Goal: Task Accomplishment & Management: Manage account settings

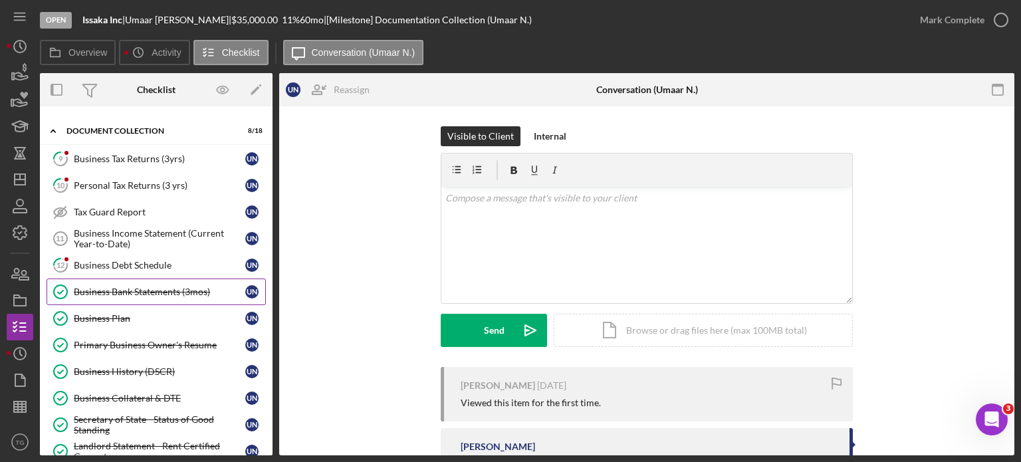
scroll to position [53, 0]
click at [126, 266] on div "Business Debt Schedule" at bounding box center [159, 265] width 171 height 11
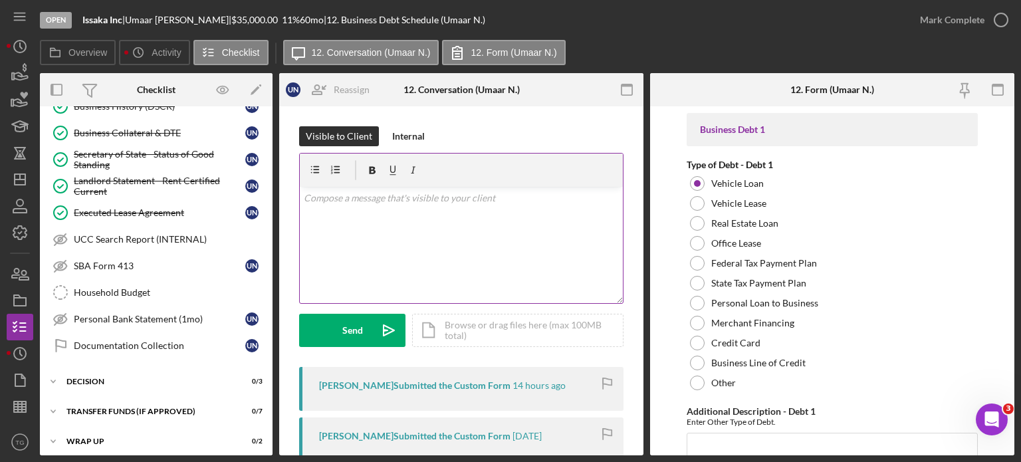
click at [355, 203] on p at bounding box center [462, 198] width 316 height 15
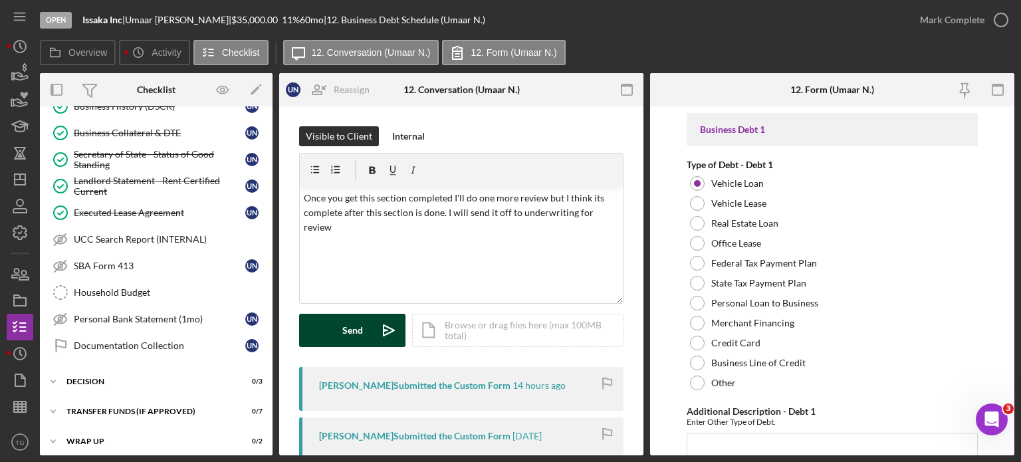
click at [349, 326] on div "Send" at bounding box center [352, 330] width 21 height 33
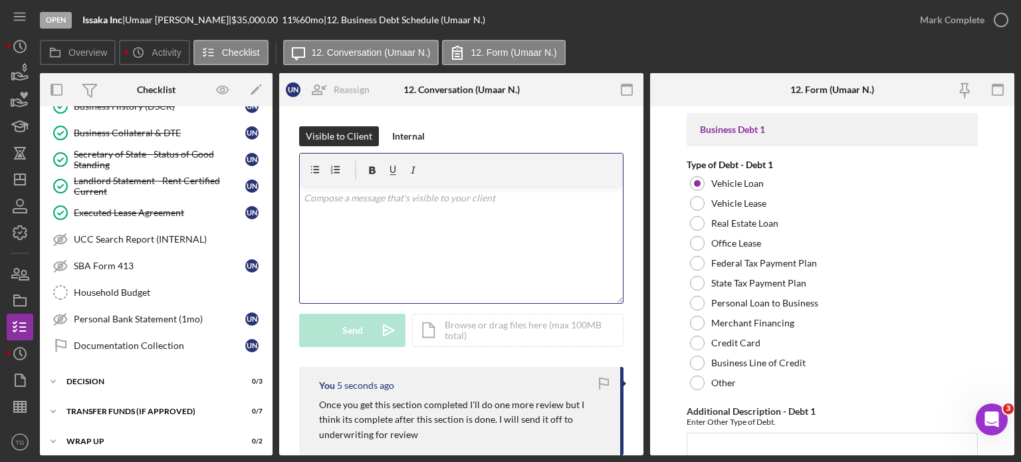
click at [410, 204] on p at bounding box center [462, 198] width 316 height 15
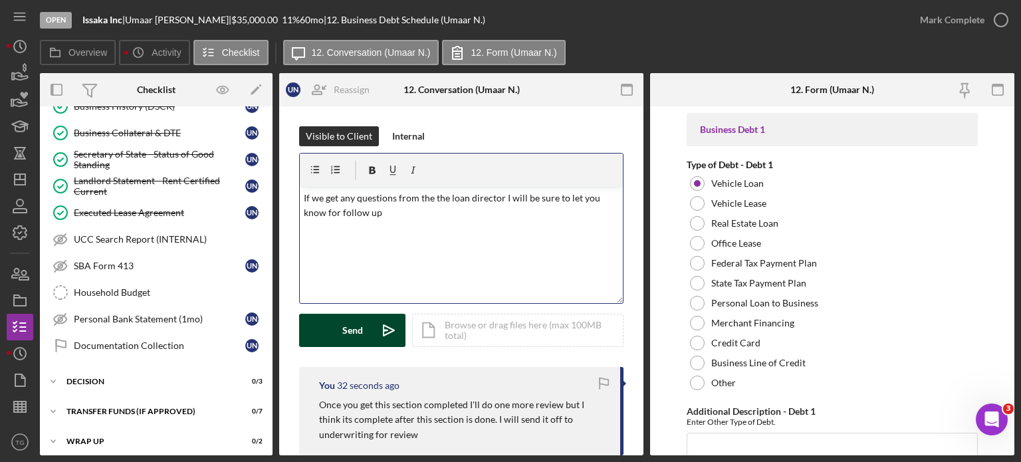
click at [361, 328] on div "Send" at bounding box center [352, 330] width 21 height 33
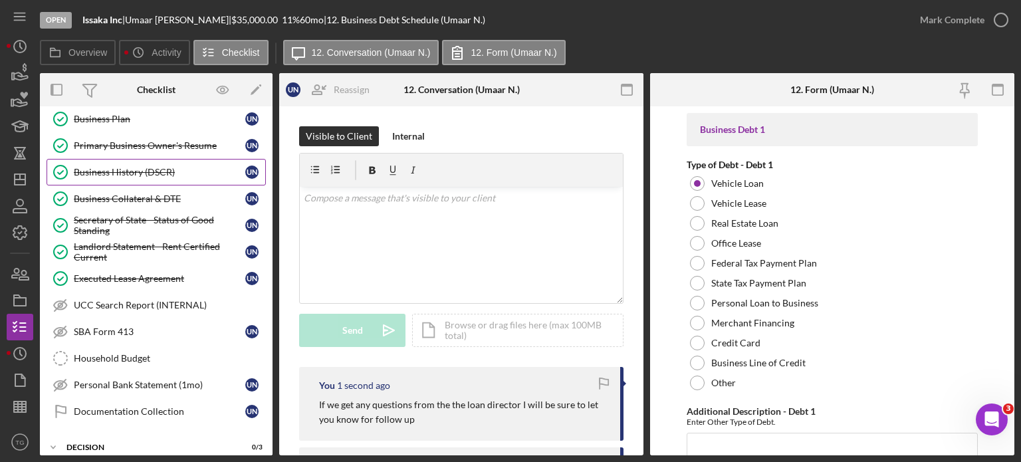
scroll to position [186, 0]
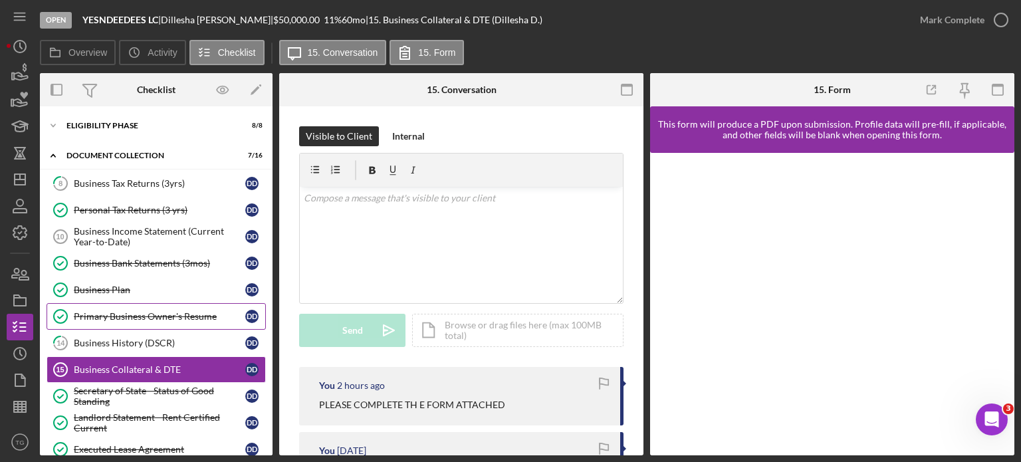
scroll to position [60, 0]
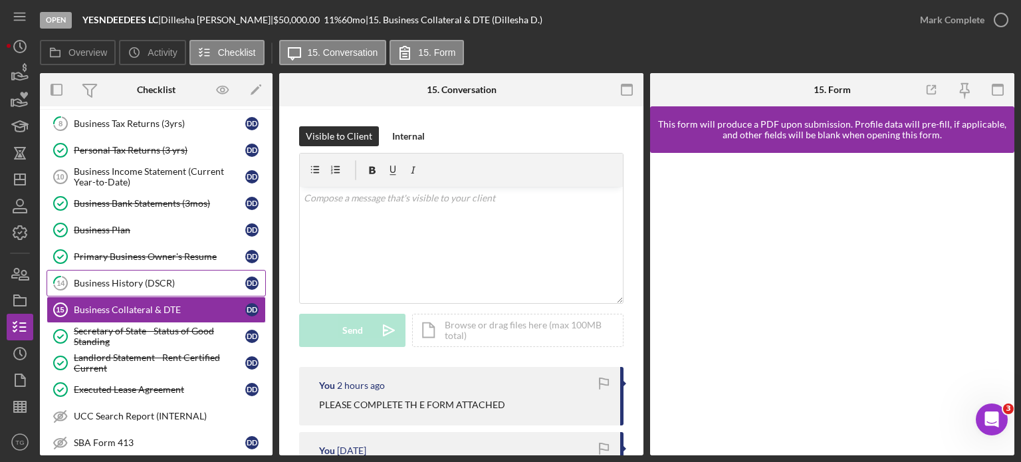
click at [136, 290] on link "14 Business History (DSCR) D D" at bounding box center [156, 283] width 219 height 27
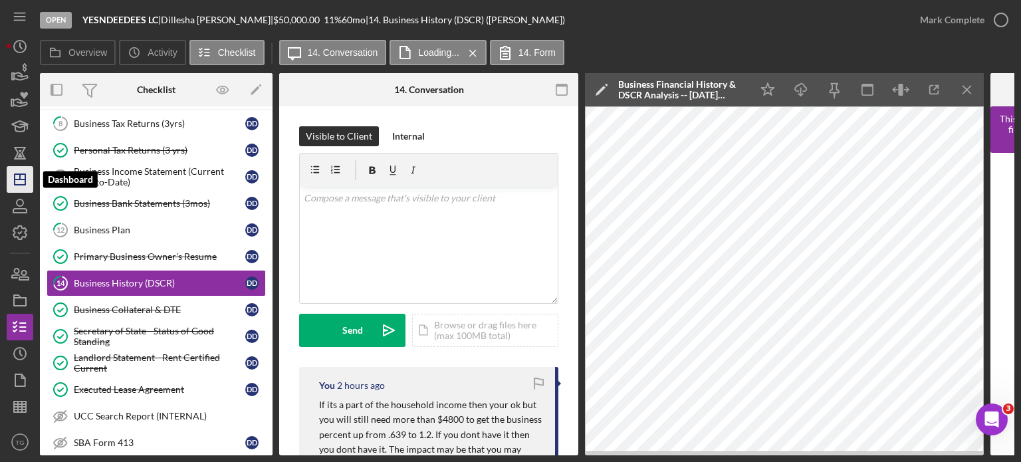
click at [24, 179] on line "button" at bounding box center [20, 179] width 11 height 0
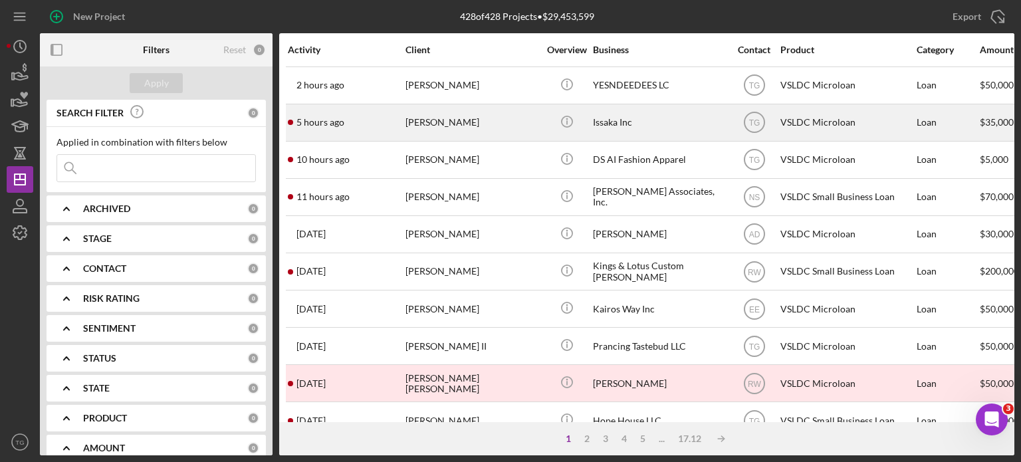
click at [464, 133] on div "[PERSON_NAME]" at bounding box center [471, 122] width 133 height 35
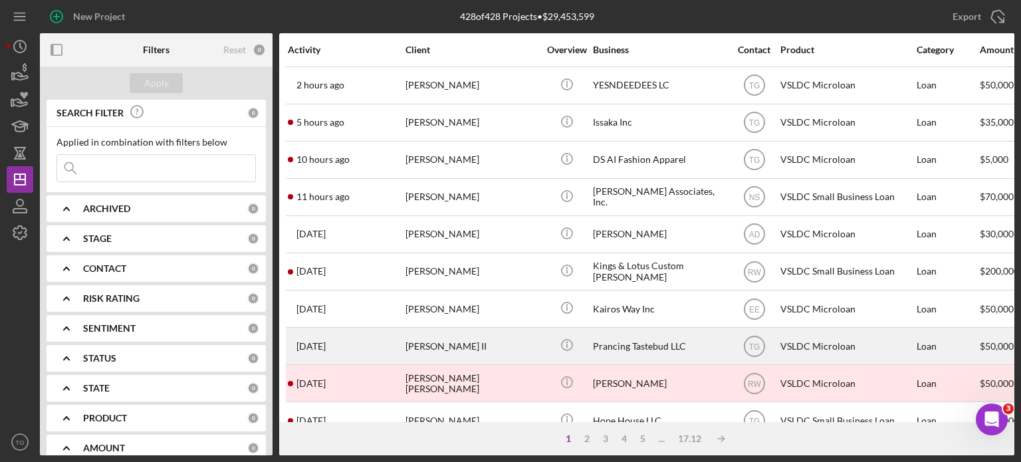
click at [467, 350] on div "[PERSON_NAME] II" at bounding box center [471, 345] width 133 height 35
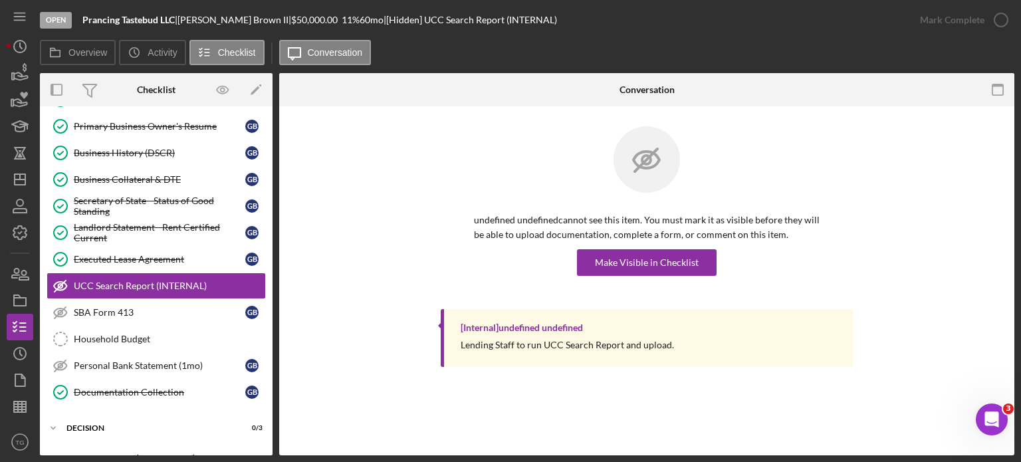
scroll to position [191, 0]
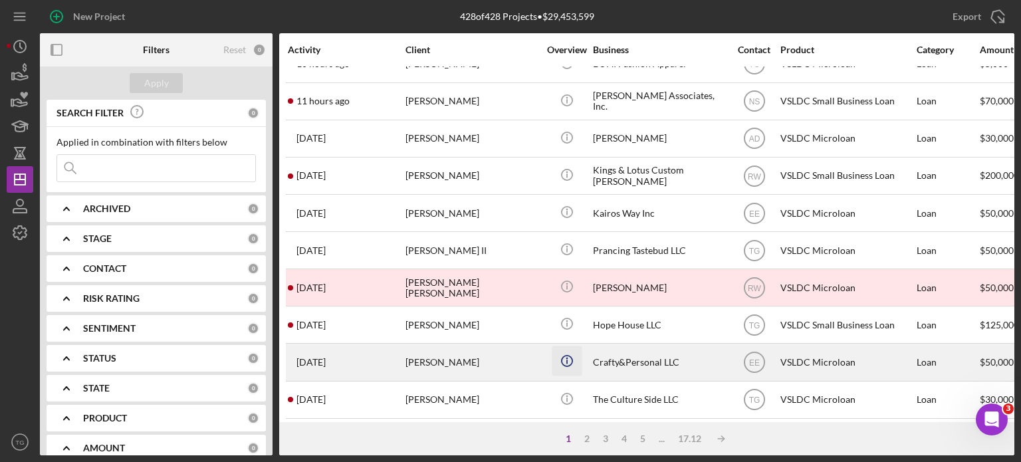
scroll to position [133, 0]
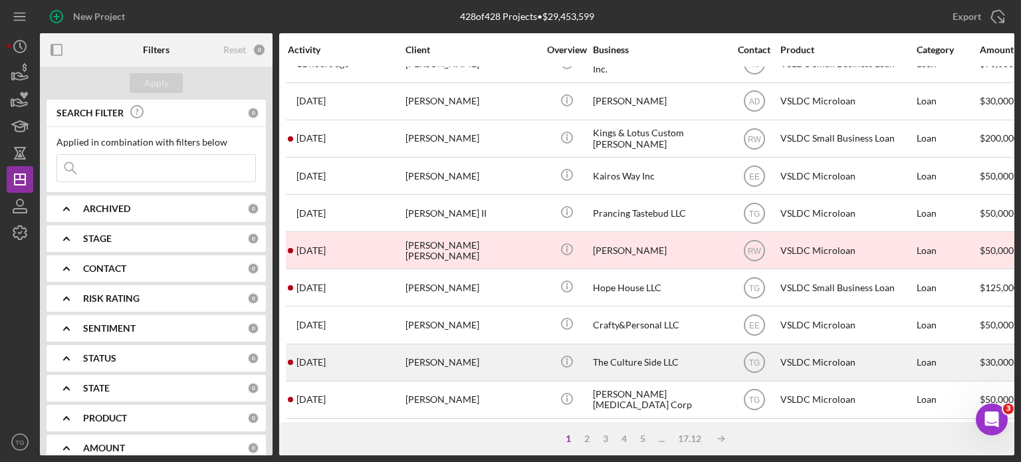
click at [502, 369] on div "[PERSON_NAME]" at bounding box center [471, 362] width 133 height 35
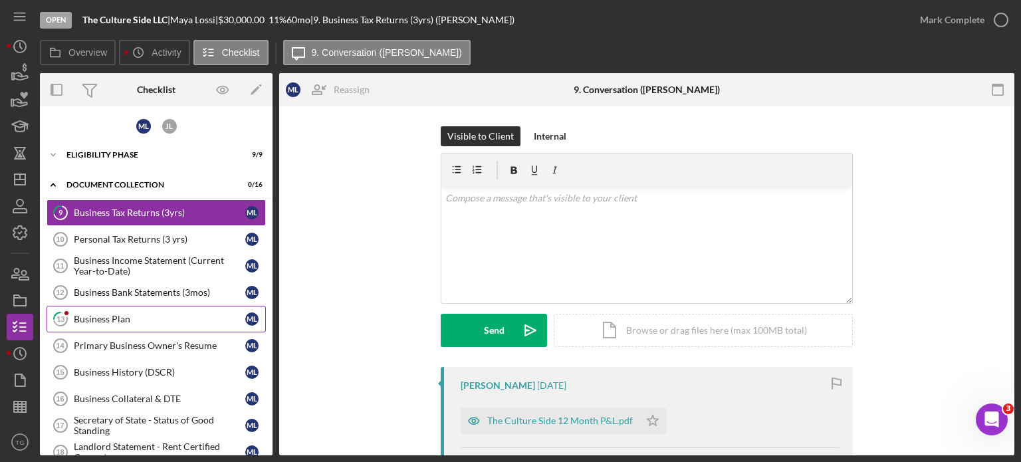
click at [139, 306] on link "13 Business Plan M L" at bounding box center [156, 319] width 219 height 27
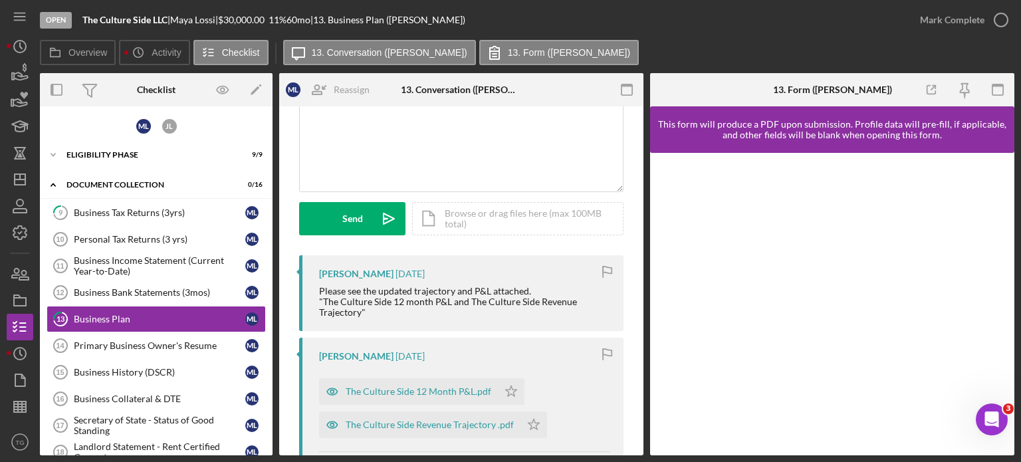
scroll to position [133, 0]
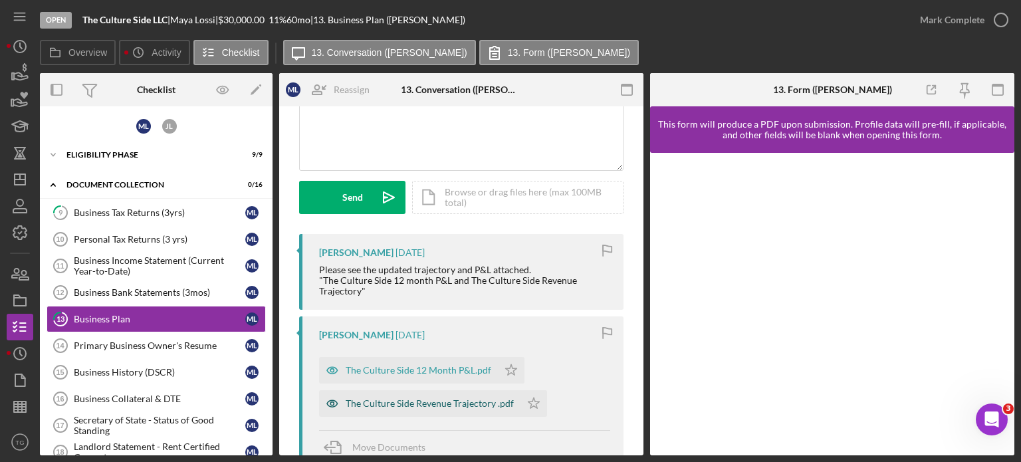
click at [429, 405] on div "The Culture Side Revenue Trajectory .pdf" at bounding box center [430, 403] width 168 height 11
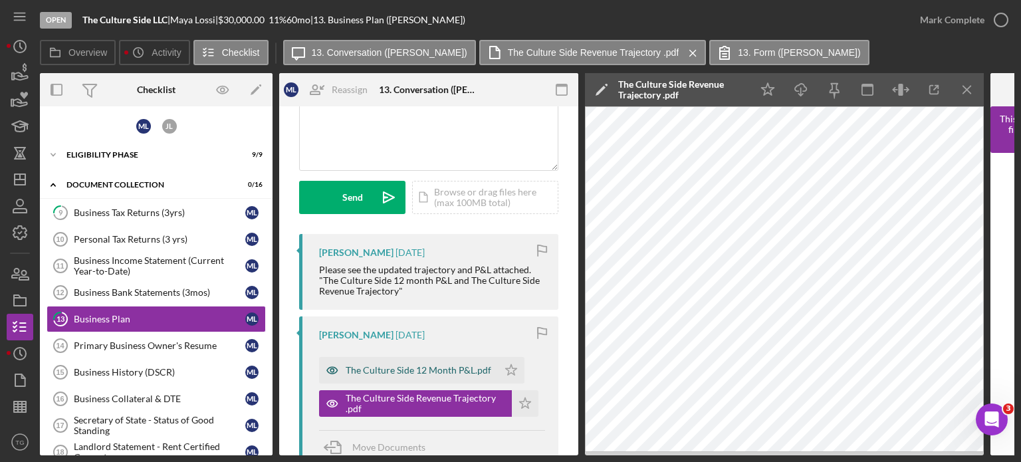
click at [395, 369] on div "The Culture Side 12 Month P&L.pdf" at bounding box center [419, 370] width 146 height 11
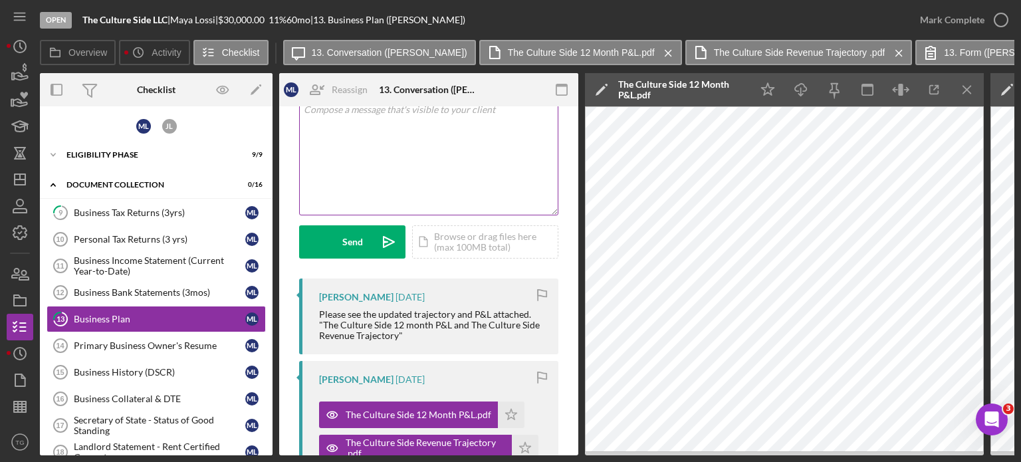
scroll to position [0, 0]
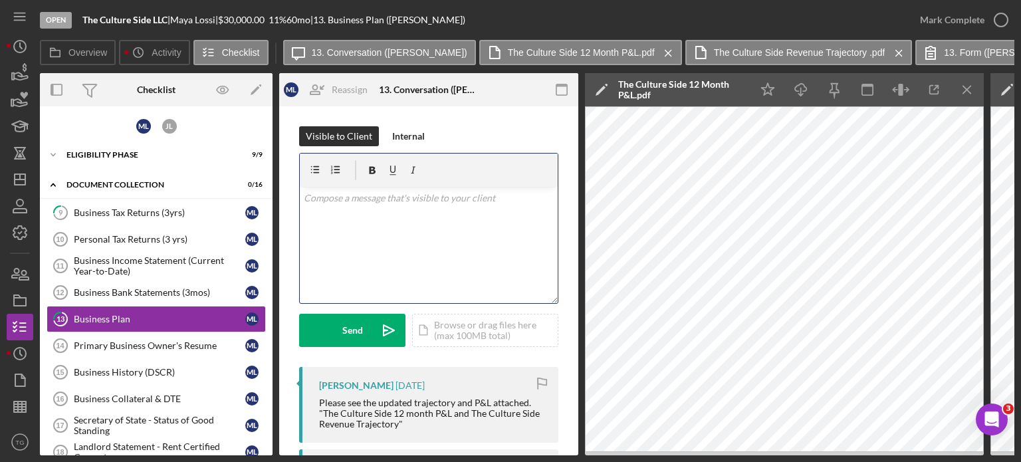
click at [411, 199] on p at bounding box center [429, 198] width 251 height 15
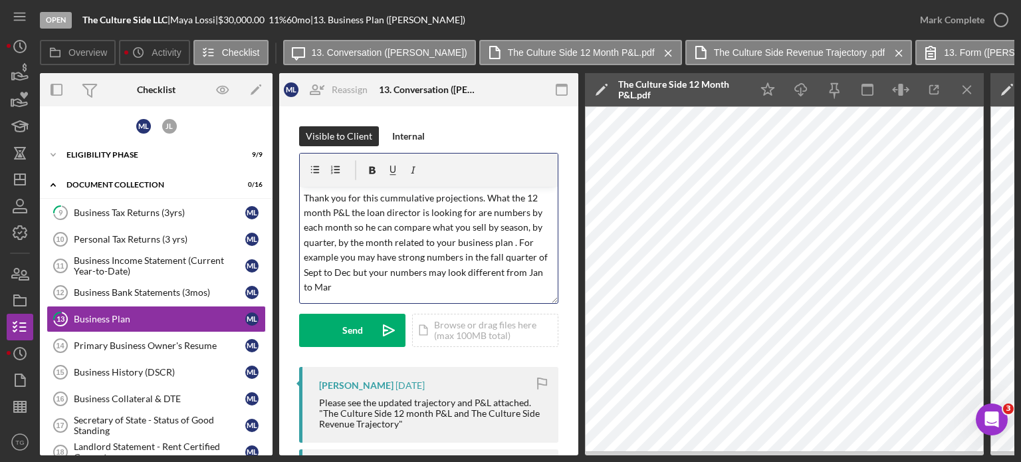
click at [319, 268] on p "Thank you for this cummulative projections. What the 12 month P&L the loan dire…" at bounding box center [429, 243] width 251 height 104
click at [328, 286] on p "Thank you for this cummulative projections. What the 12 month P&L the loan dire…" at bounding box center [429, 243] width 251 height 104
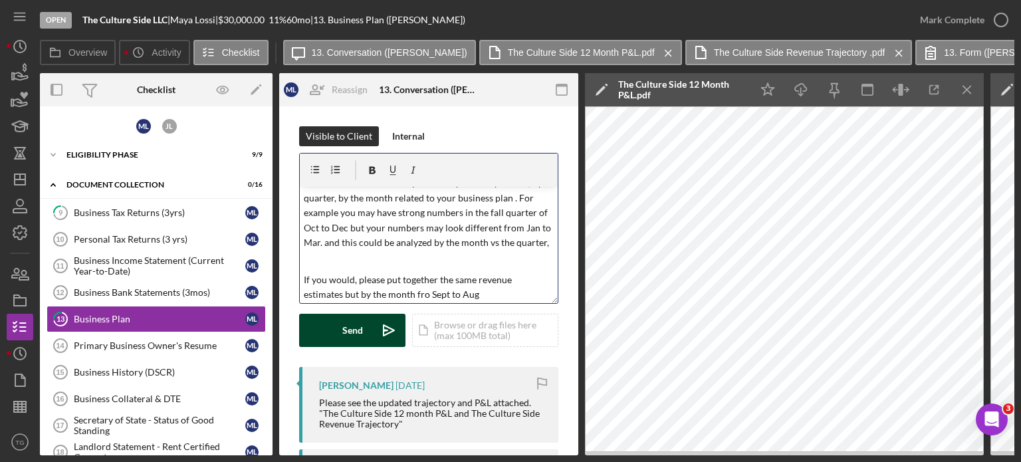
click at [353, 340] on div "Send" at bounding box center [352, 330] width 21 height 33
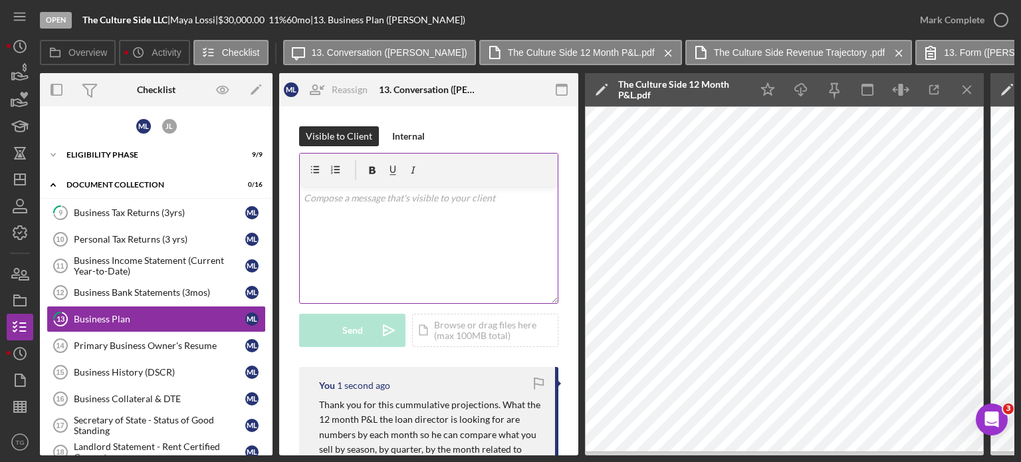
scroll to position [0, 0]
click at [125, 341] on div "Primary Business Owner's Resume" at bounding box center [159, 345] width 171 height 11
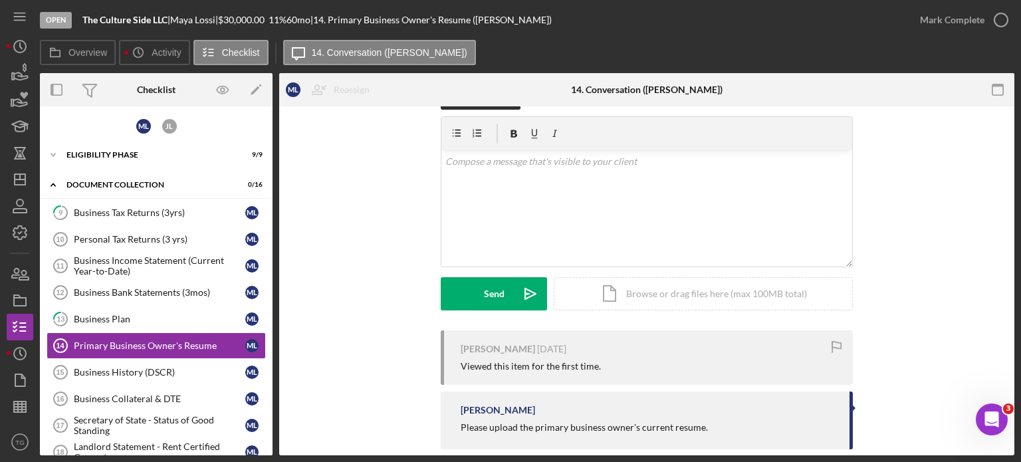
scroll to position [56, 0]
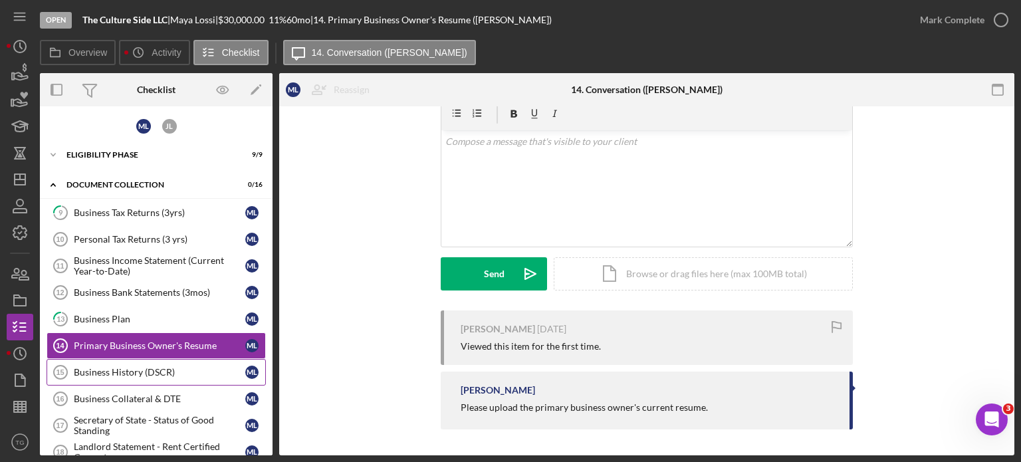
click at [164, 382] on link "Business History (DSCR) 15 Business History (DSCR) M L" at bounding box center [156, 372] width 219 height 27
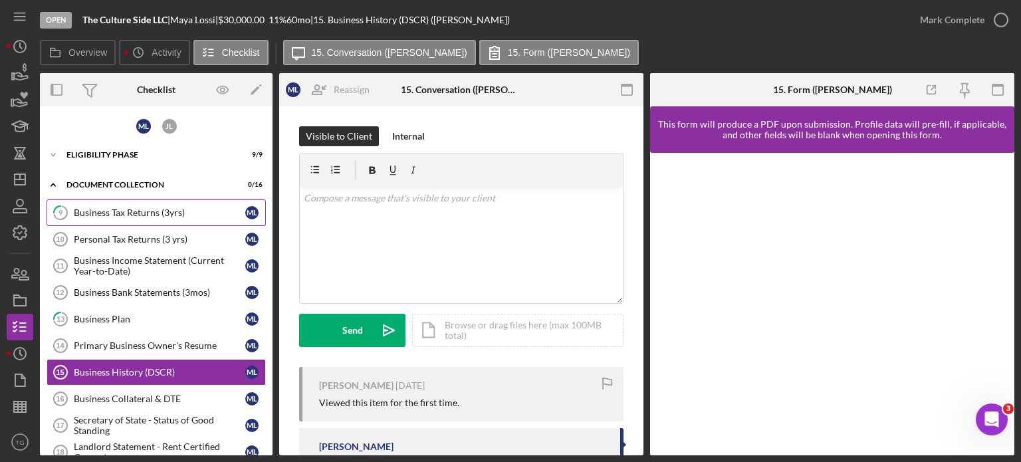
click at [161, 204] on link "9 Business Tax Returns (3yrs) M L" at bounding box center [156, 212] width 219 height 27
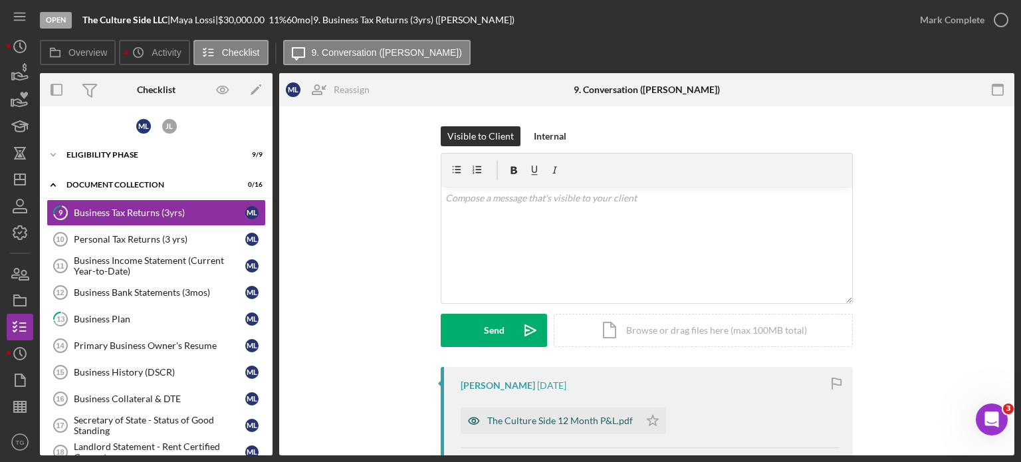
click at [558, 422] on div "The Culture Side 12 Month P&L.pdf" at bounding box center [560, 420] width 146 height 11
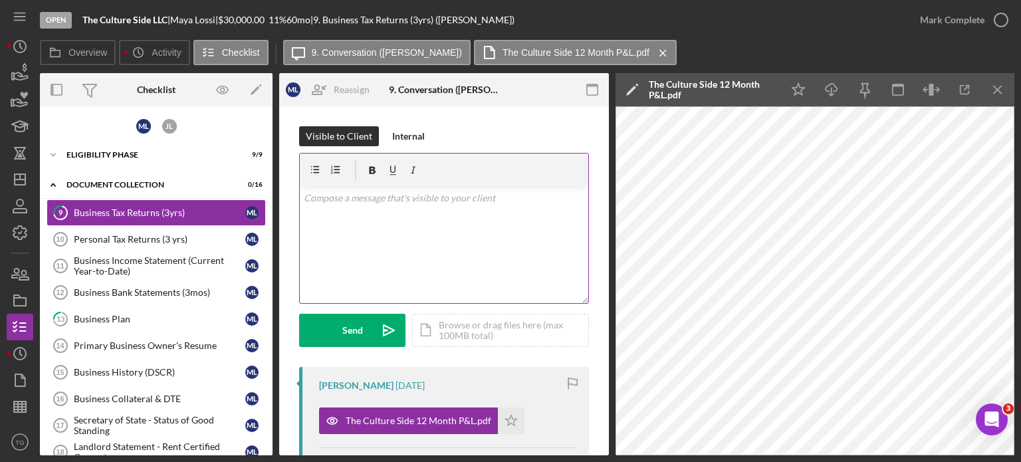
click at [367, 207] on div "v Color teal Color pink Remove color Add row above Add row below Add column bef…" at bounding box center [444, 245] width 288 height 116
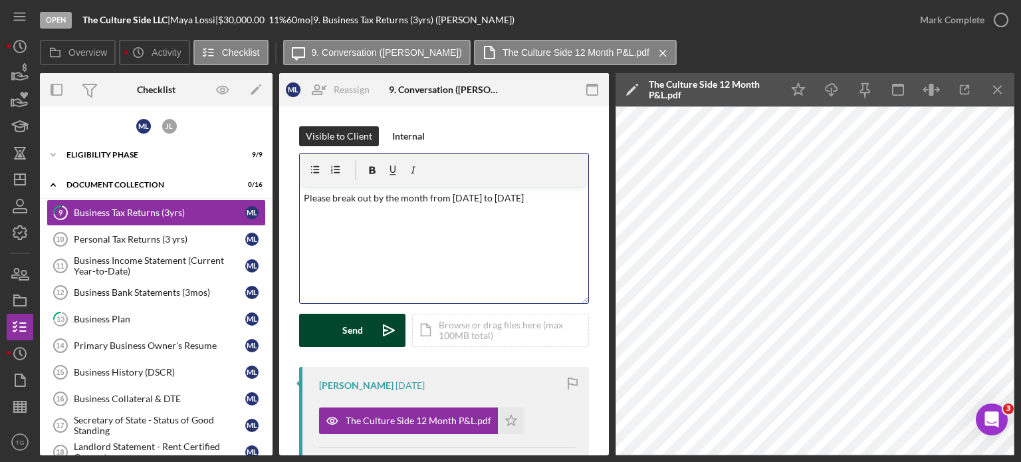
click at [358, 323] on div "Send" at bounding box center [352, 330] width 21 height 33
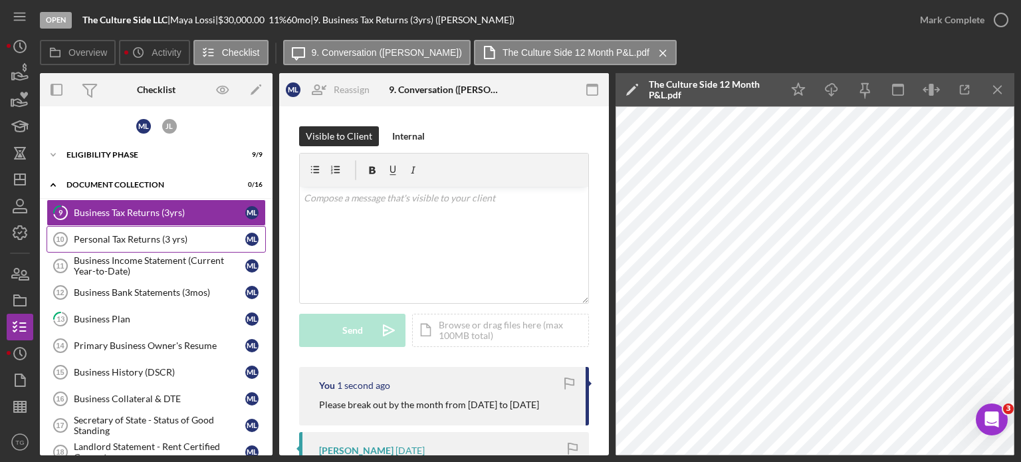
click at [149, 230] on link "Personal Tax Returns (3 yrs) 10 Personal Tax Returns (3 yrs) M L" at bounding box center [156, 239] width 219 height 27
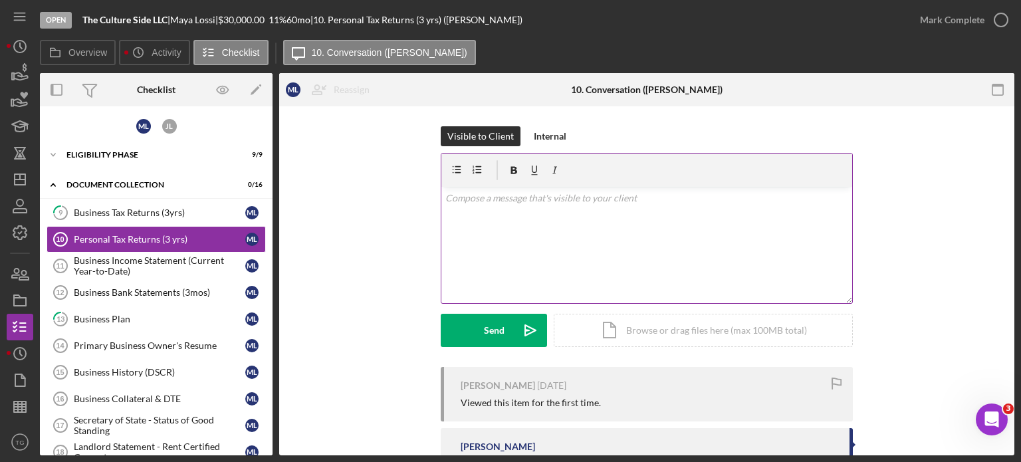
click at [506, 201] on p at bounding box center [646, 198] width 403 height 15
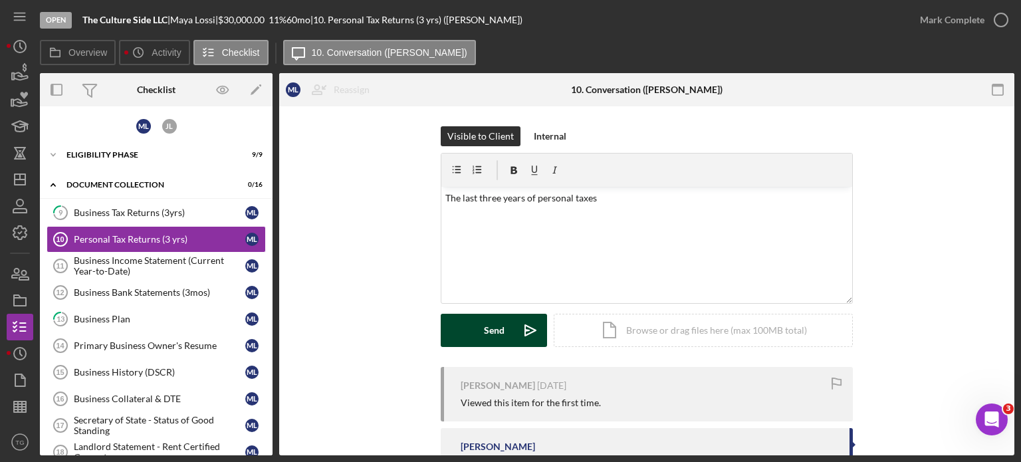
click at [484, 336] on div "Send" at bounding box center [494, 330] width 21 height 33
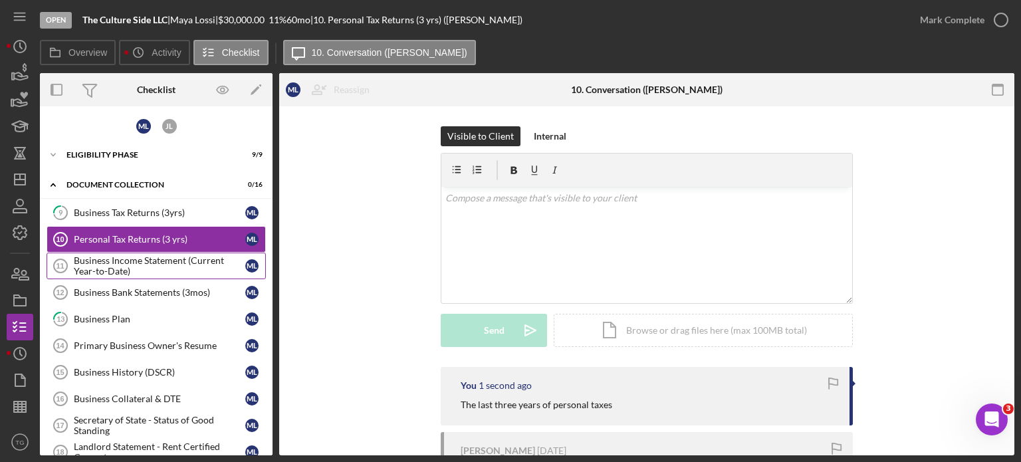
click at [182, 264] on div "Business Income Statement (Current Year-to-Date)" at bounding box center [159, 265] width 171 height 21
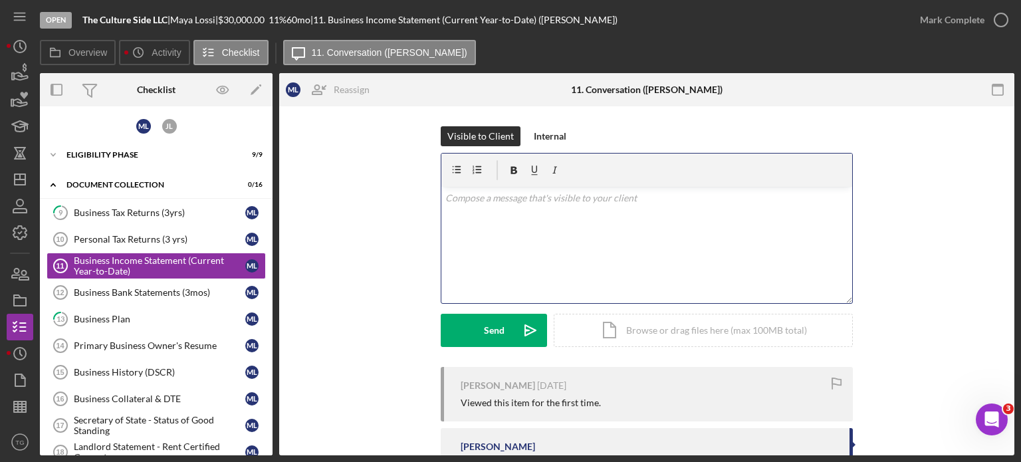
click at [524, 207] on div "v Color teal Color pink Remove color Add row above Add row below Add column bef…" at bounding box center [646, 245] width 411 height 116
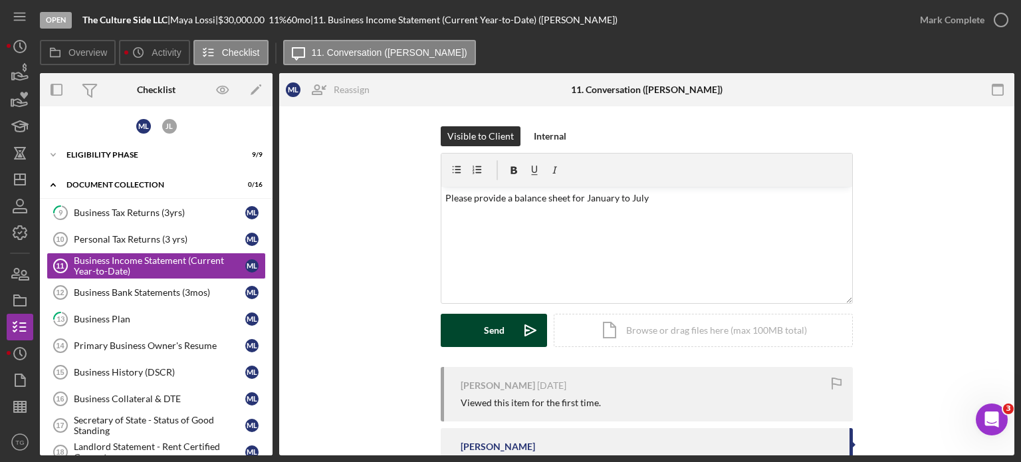
click at [484, 342] on div "Send" at bounding box center [494, 330] width 21 height 33
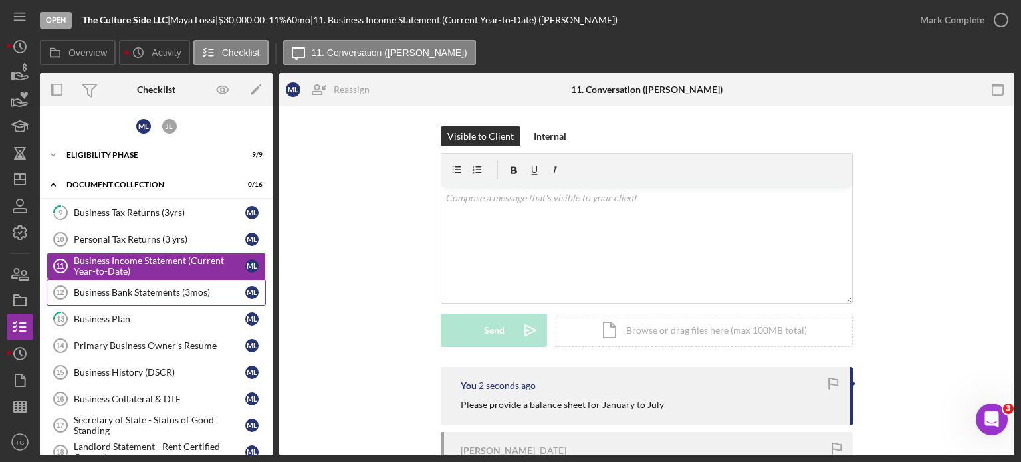
click at [199, 292] on div "Business Bank Statements (3mos)" at bounding box center [159, 292] width 171 height 11
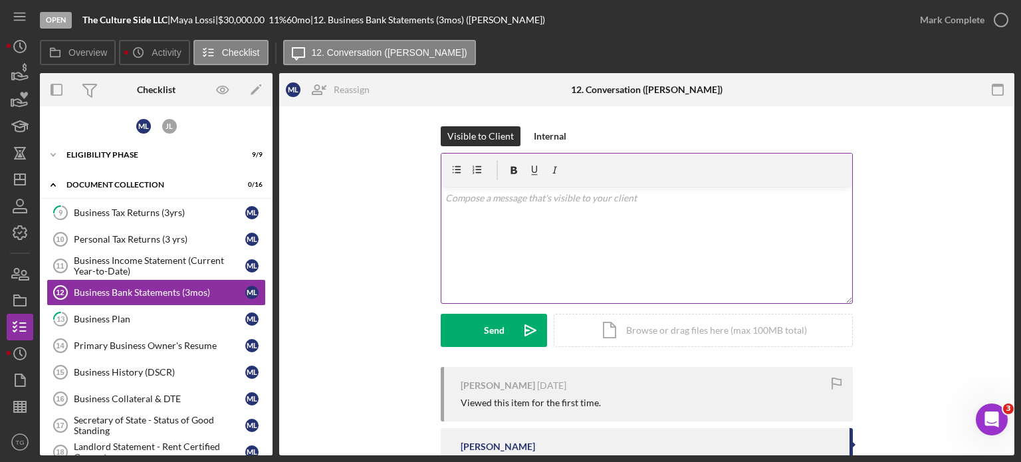
click at [462, 202] on p at bounding box center [646, 198] width 403 height 15
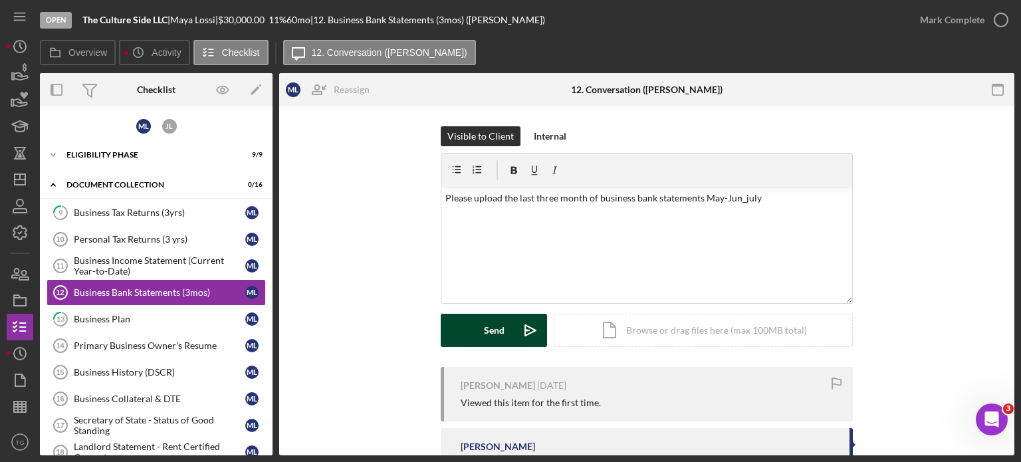
click at [502, 332] on button "Send Icon/icon-invite-send" at bounding box center [494, 330] width 106 height 33
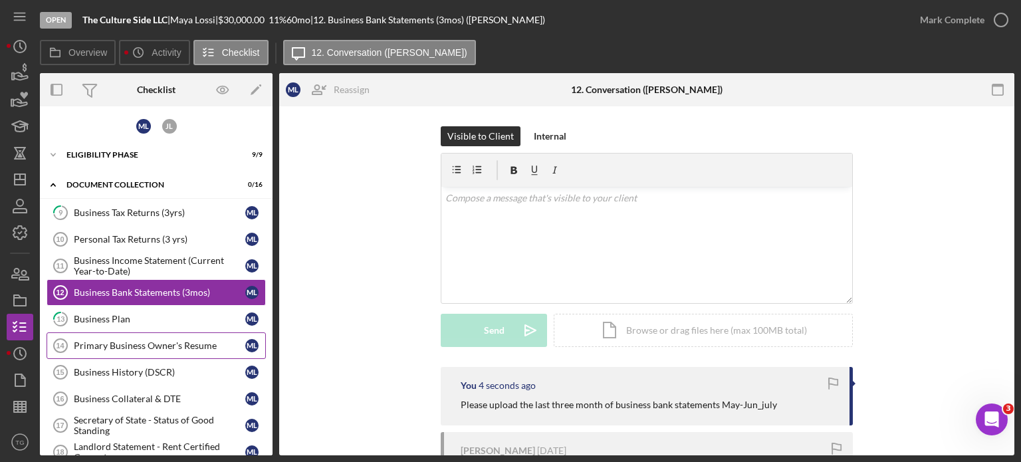
click at [136, 349] on link "Primary Business Owner's Resume 14 Primary Business Owner's Resume M L" at bounding box center [156, 345] width 219 height 27
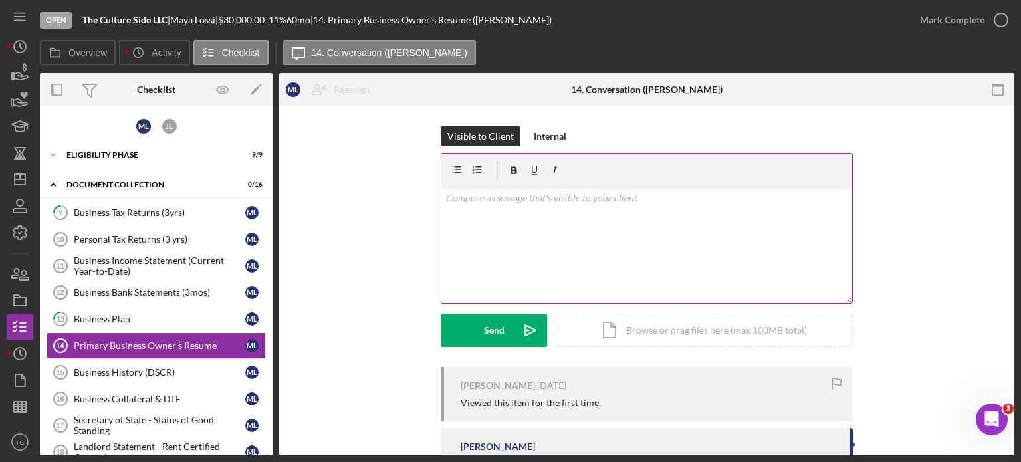
click at [504, 199] on p at bounding box center [646, 198] width 403 height 15
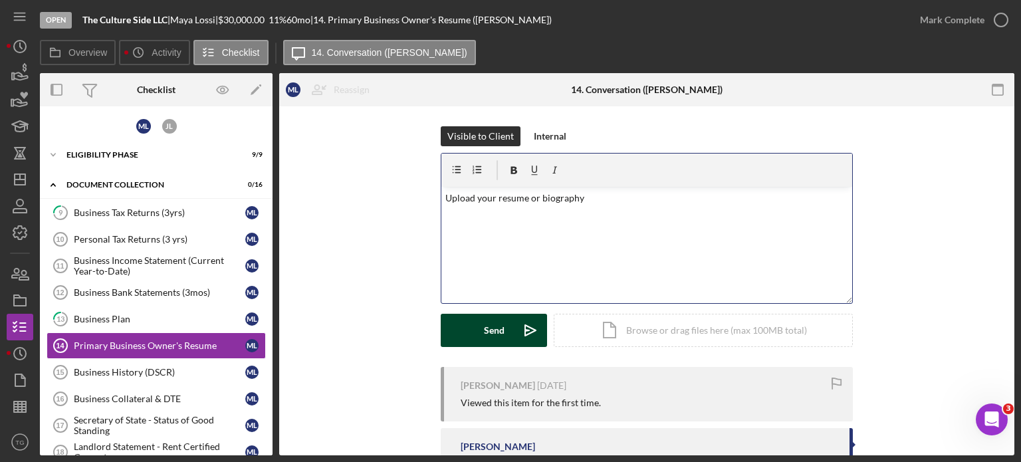
click at [484, 330] on div "Send" at bounding box center [494, 330] width 21 height 33
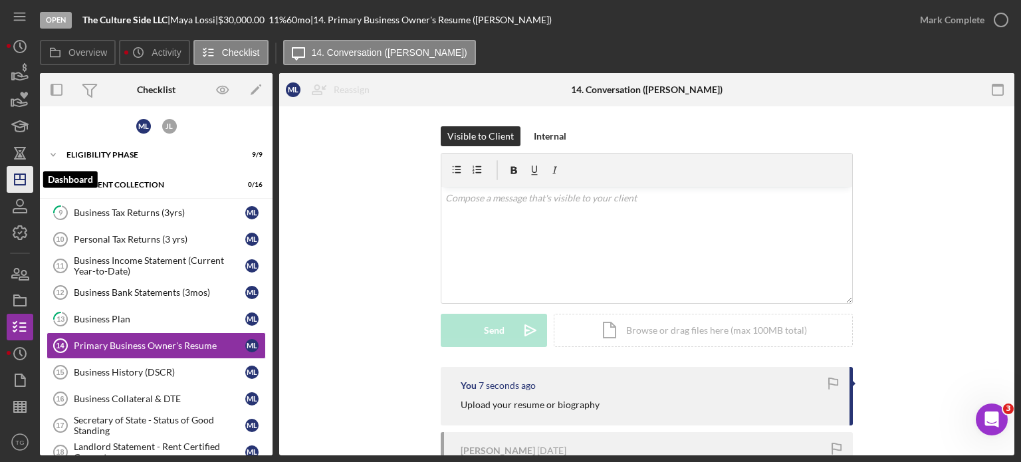
click at [26, 175] on icon "Icon/Dashboard" at bounding box center [19, 179] width 33 height 33
